Goal: Contribute content

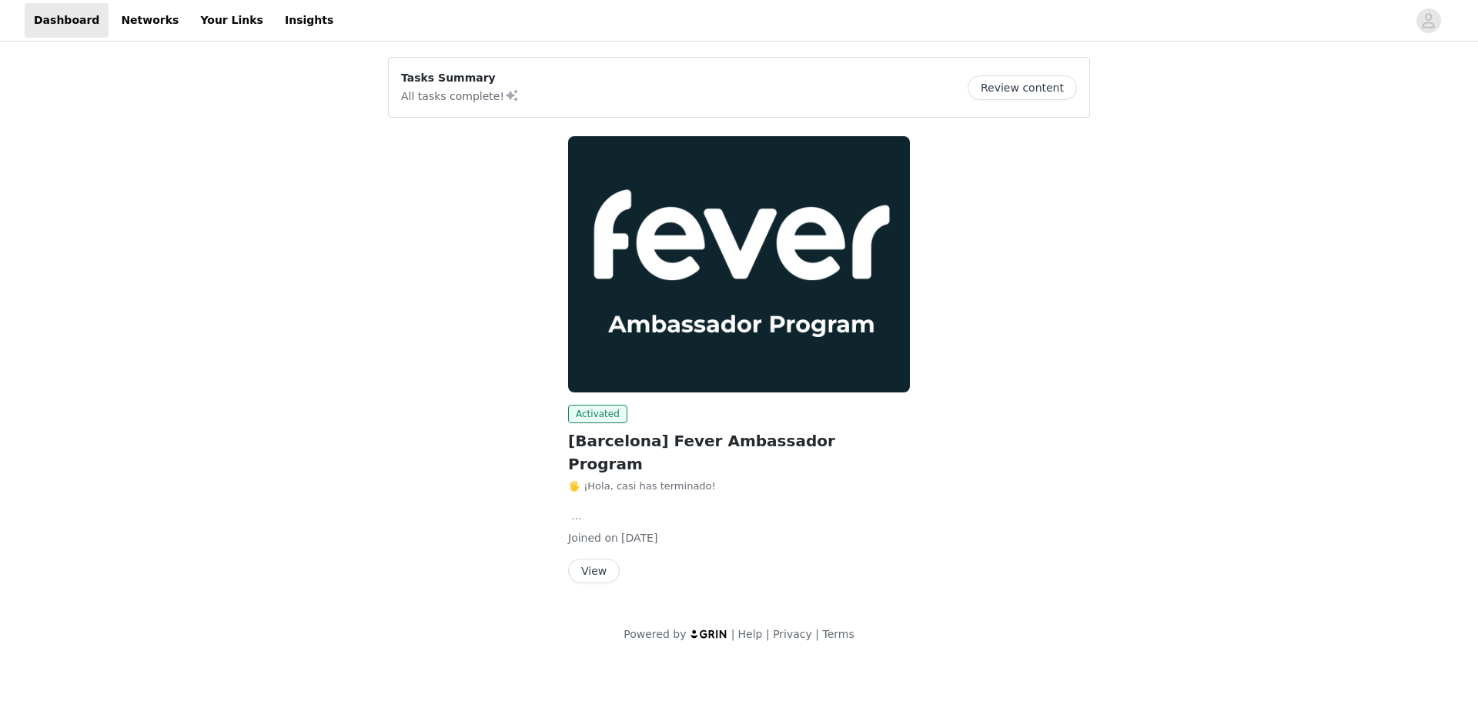
click at [590, 559] on button "View" at bounding box center [594, 571] width 52 height 25
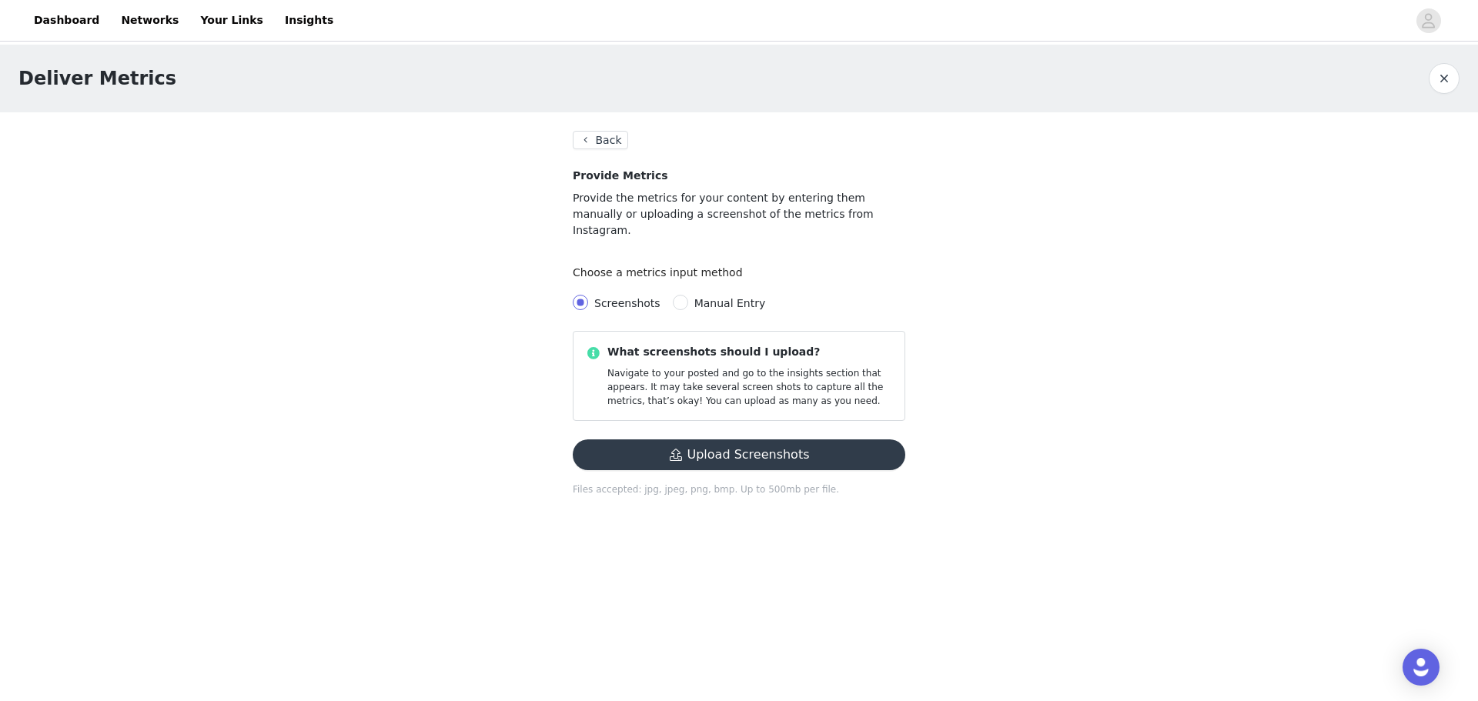
click at [714, 440] on button "Upload Screenshots" at bounding box center [739, 455] width 333 height 31
drag, startPoint x: 681, startPoint y: 420, endPoint x: 671, endPoint y: 433, distance: 16.4
click at [672, 433] on div "What screenshots should I upload? Navigate to your posted and go to the insight…" at bounding box center [739, 417] width 333 height 172
click at [705, 297] on span "Manual Entry" at bounding box center [730, 303] width 72 height 12
click at [688, 295] on input "Manual Entry" at bounding box center [680, 302] width 15 height 15
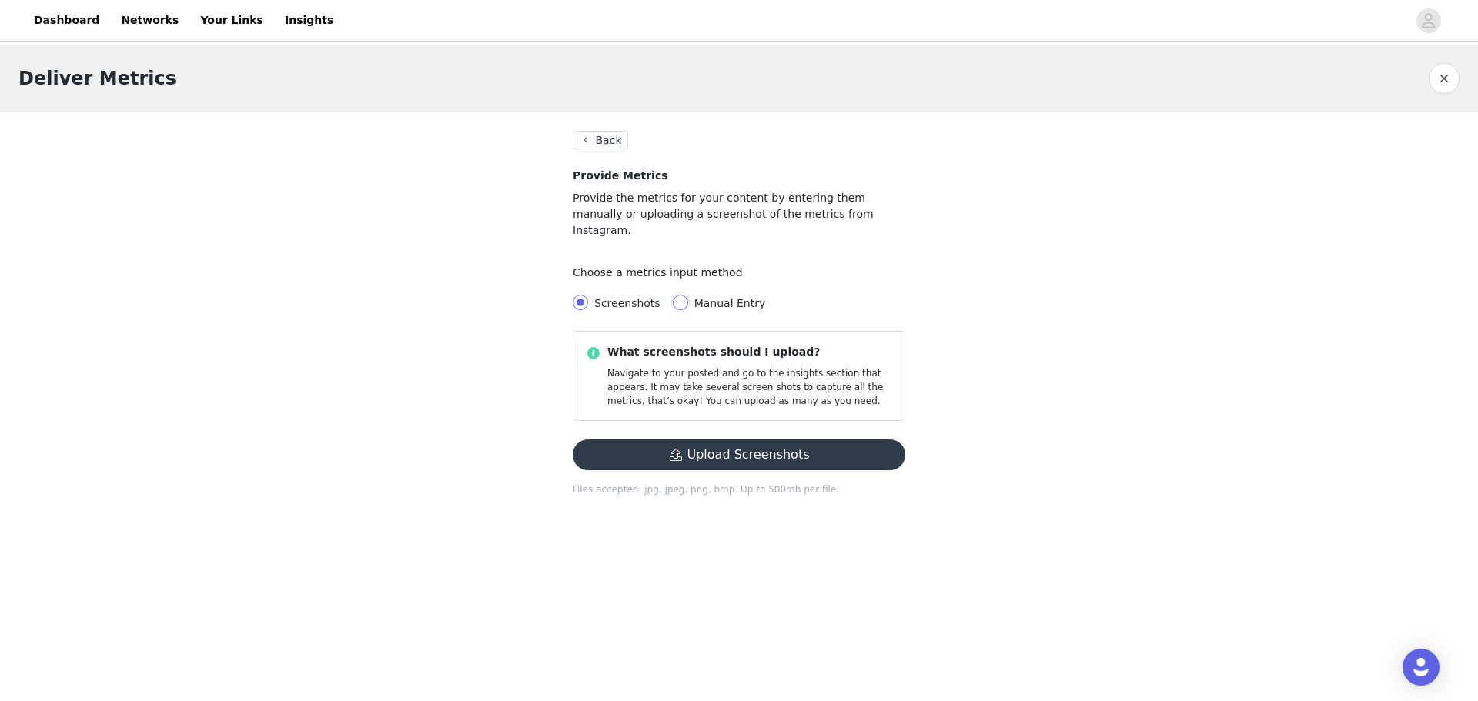
radio input "true"
radio input "false"
radio input "true"
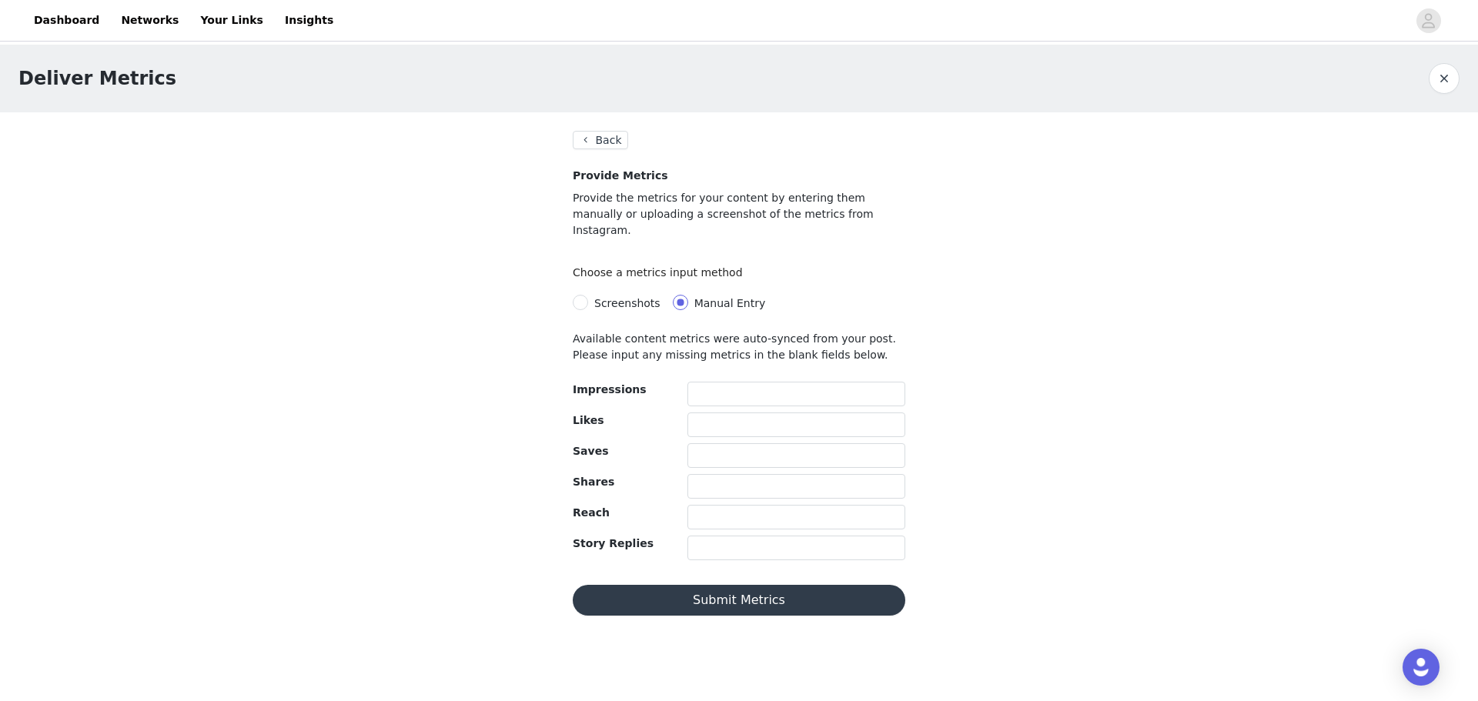
click at [613, 297] on span "Screenshots" at bounding box center [627, 303] width 66 height 12
click at [588, 295] on input "Screenshots" at bounding box center [580, 302] width 15 height 15
radio input "true"
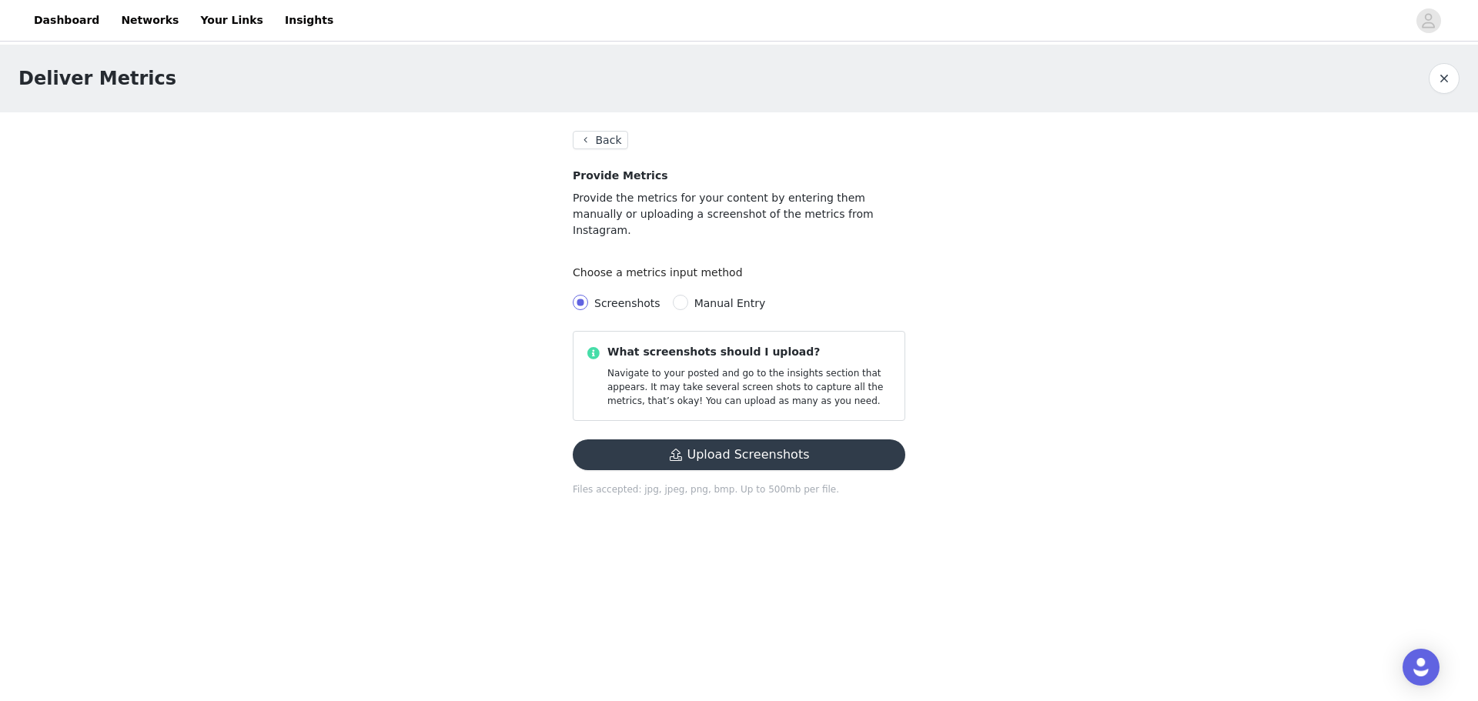
click at [674, 440] on button "Upload Screenshots" at bounding box center [739, 455] width 333 height 31
click at [422, 302] on div "Deliver Metrics Back Provide Metrics Provide the metrics for your content by en…" at bounding box center [739, 289] width 1478 height 489
click at [678, 295] on input "Manual Entry" at bounding box center [680, 302] width 15 height 15
radio input "true"
radio input "false"
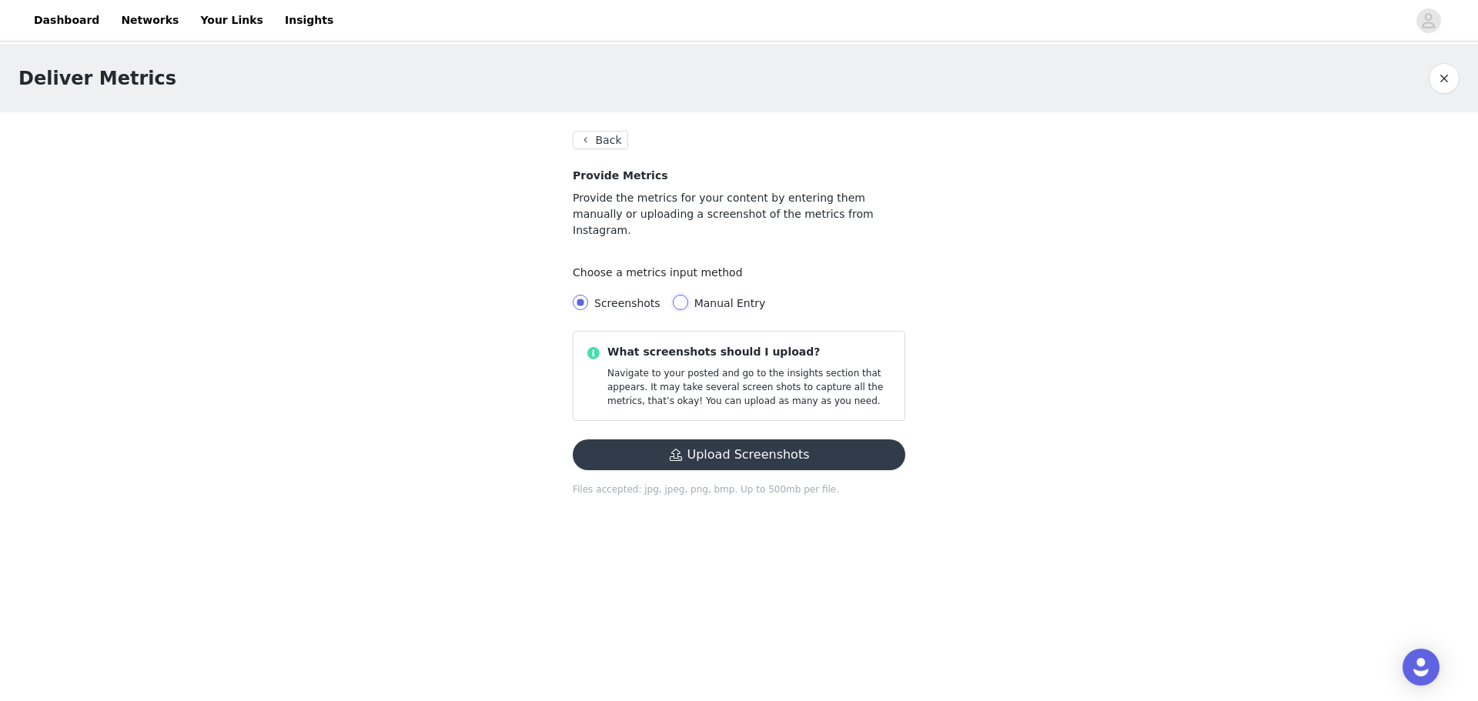
radio input "true"
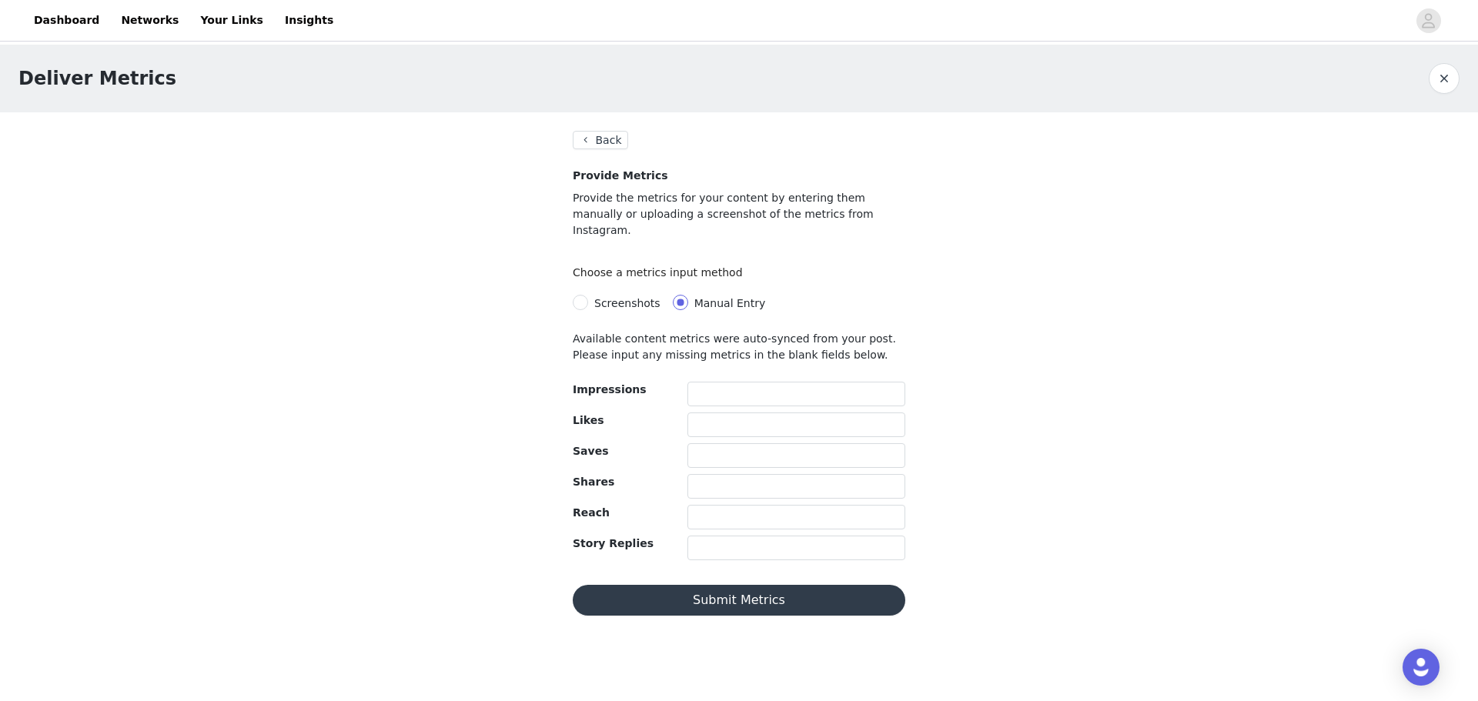
click at [606, 297] on span "Screenshots" at bounding box center [627, 303] width 66 height 12
click at [588, 295] on input "Screenshots" at bounding box center [580, 302] width 15 height 15
radio input "true"
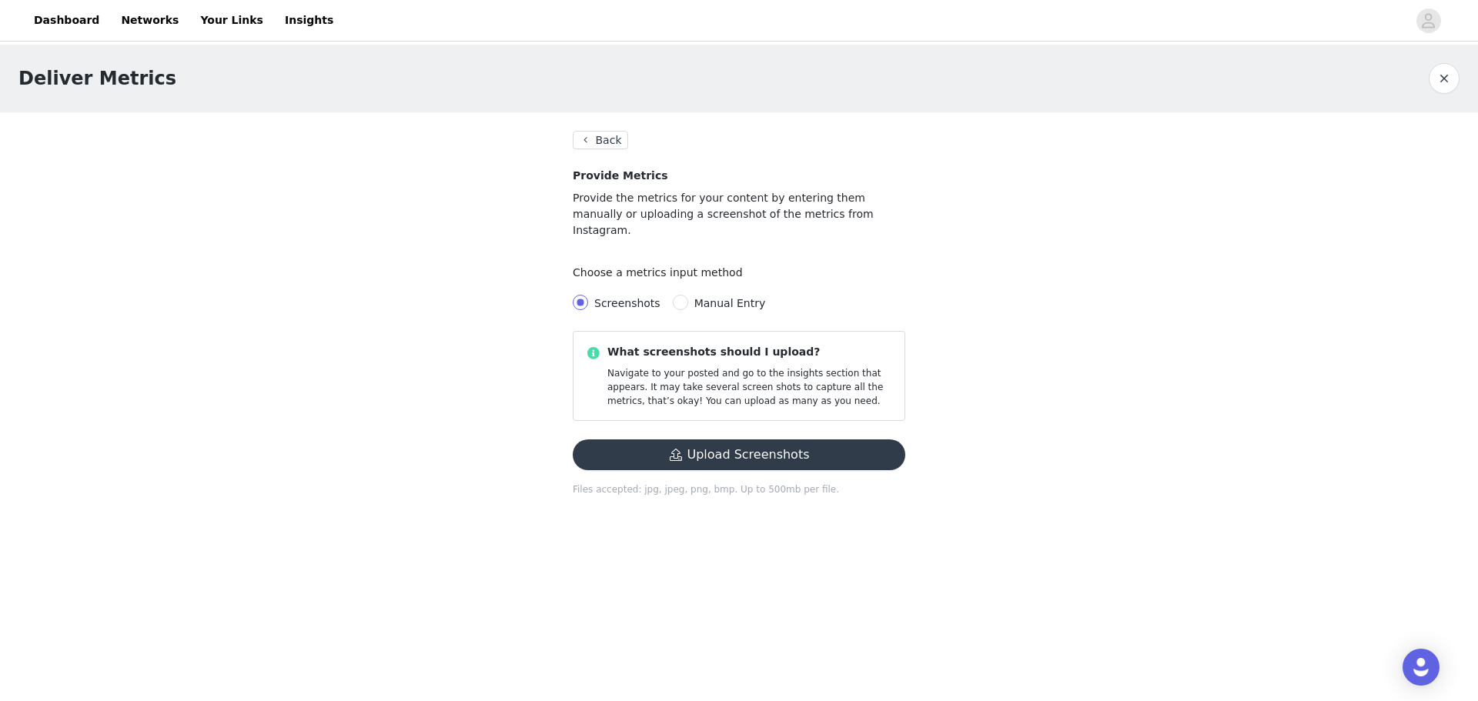
click at [728, 297] on span "Manual Entry" at bounding box center [730, 303] width 72 height 12
click at [688, 295] on input "Manual Entry" at bounding box center [680, 302] width 15 height 15
radio input "true"
radio input "false"
radio input "true"
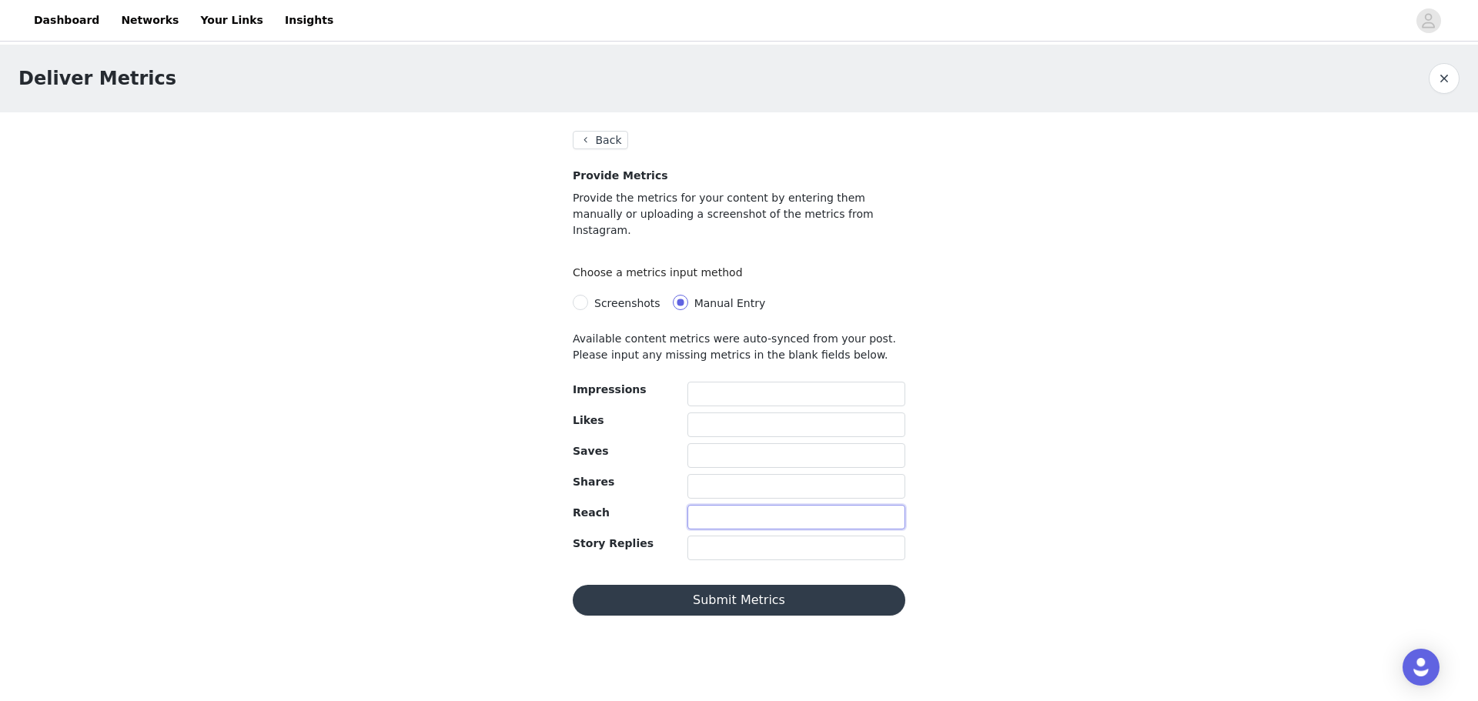
click at [740, 505] on input "text" at bounding box center [797, 517] width 218 height 25
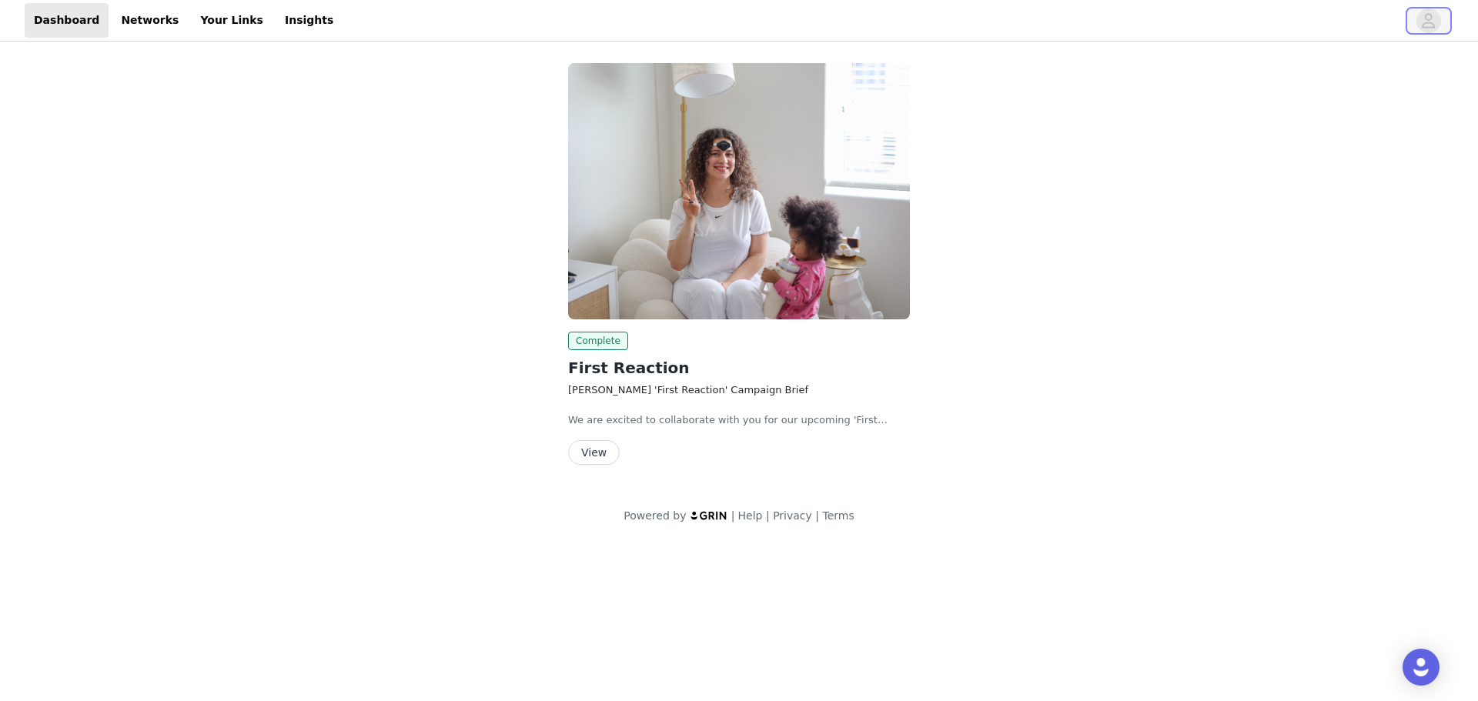
click at [1430, 22] on icon "avatar" at bounding box center [1428, 20] width 15 height 25
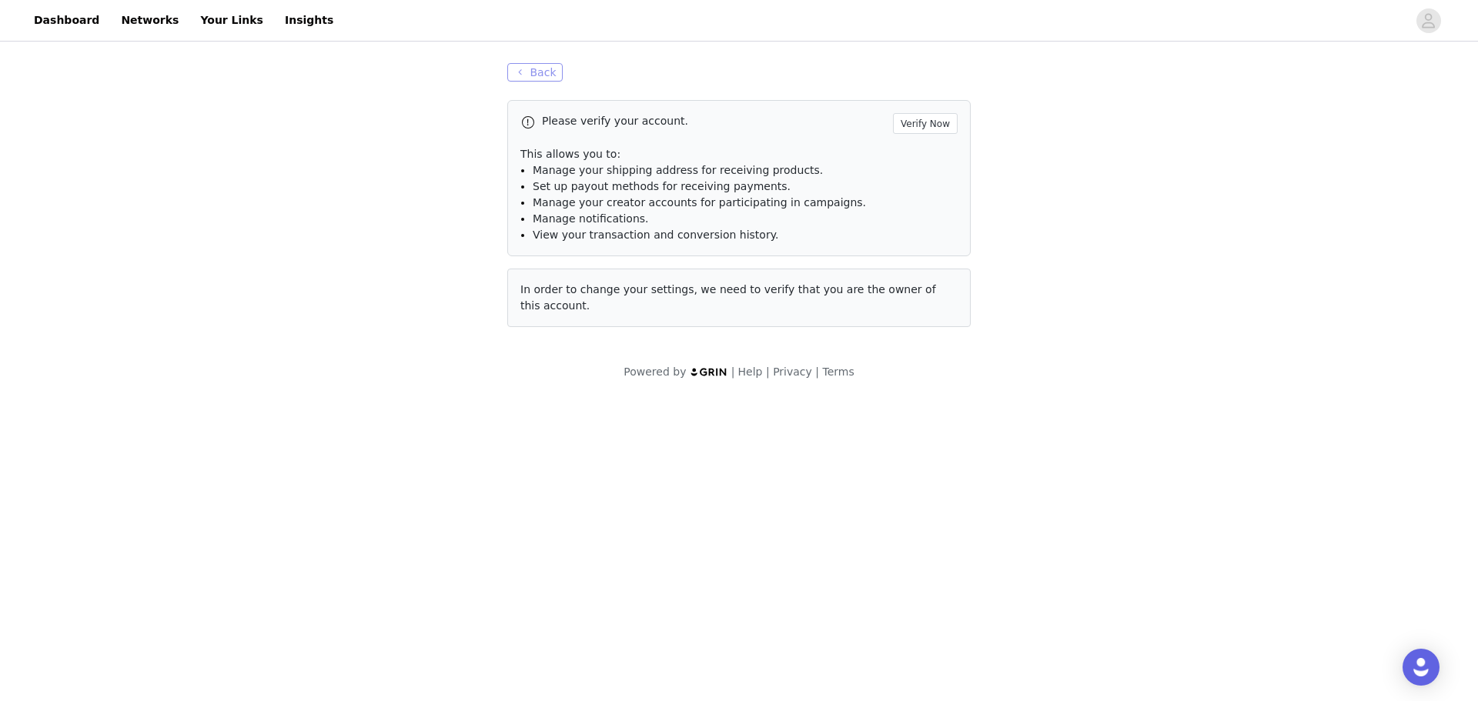
click at [534, 74] on button "Back" at bounding box center [534, 72] width 55 height 18
